Goal: Information Seeking & Learning: Learn about a topic

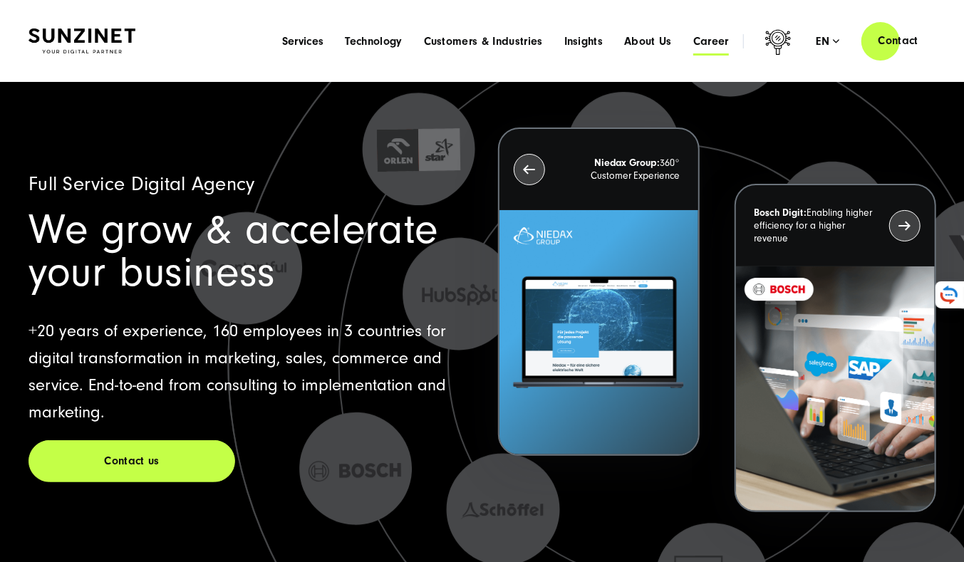
click at [705, 41] on span "Career" at bounding box center [711, 41] width 36 height 14
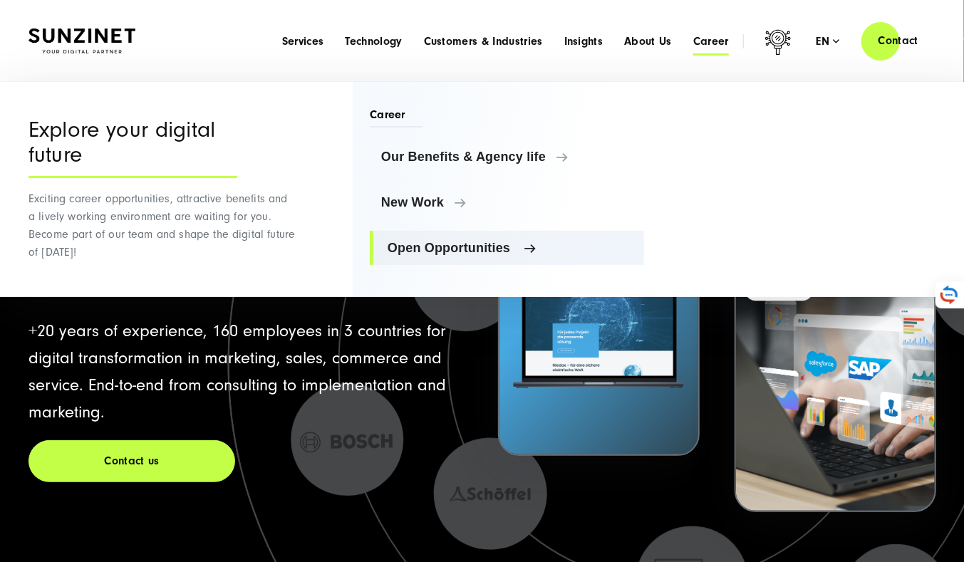
click at [455, 244] on span "Open Opportunities" at bounding box center [510, 248] width 245 height 14
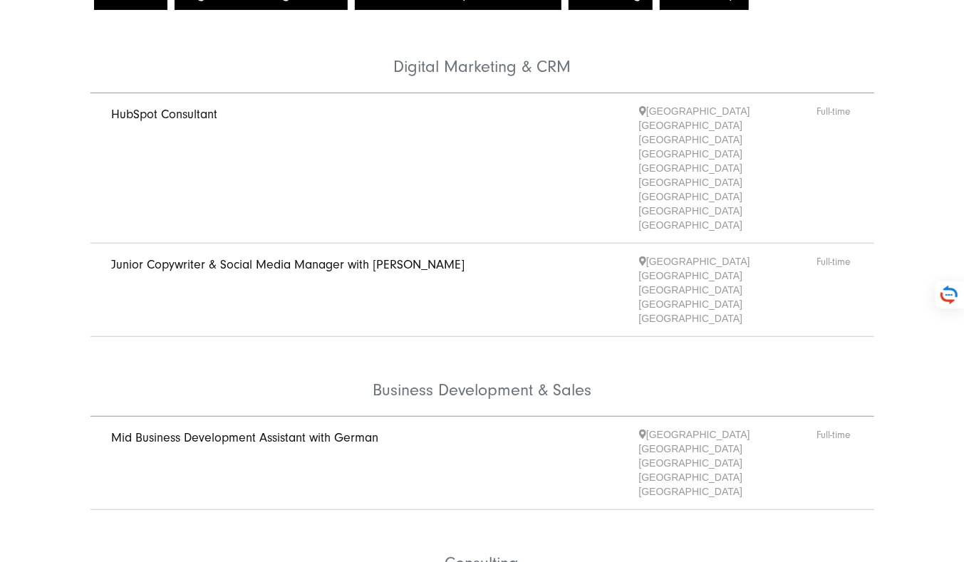
scroll to position [215, 0]
click at [273, 430] on link "Mid Business Development Assistant with German" at bounding box center [245, 437] width 267 height 15
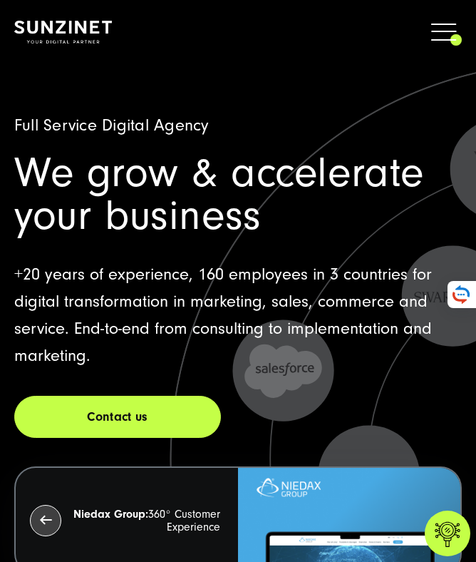
click at [462, 37] on span at bounding box center [462, 32] width 0 height 36
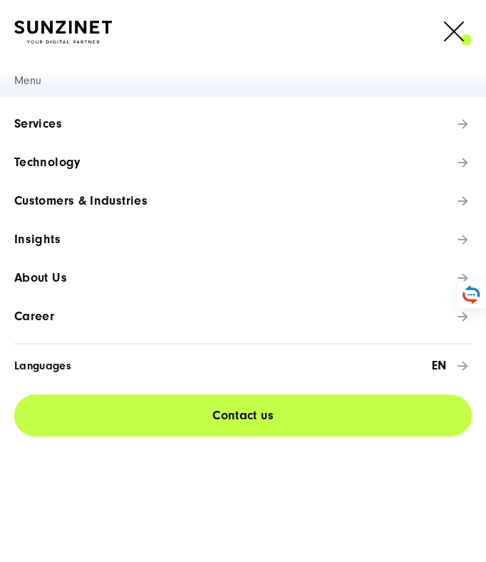
click at [56, 319] on link "Career" at bounding box center [243, 316] width 486 height 38
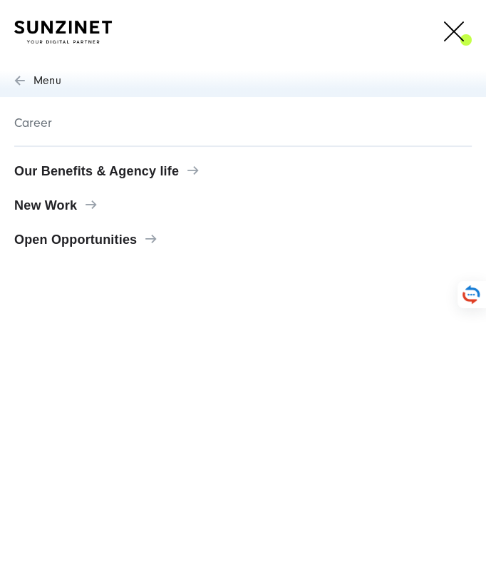
click at [66, 238] on span "Open Opportunities" at bounding box center [243, 239] width 458 height 14
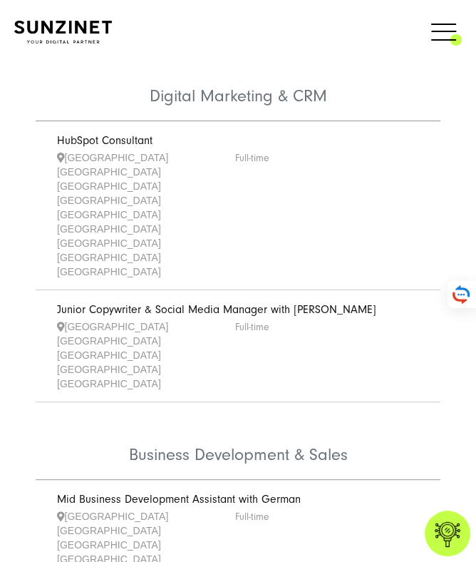
scroll to position [170, 0]
click at [133, 303] on link "Junior Copywriter & Social Media Manager with German" at bounding box center [216, 309] width 319 height 13
